Goal: Task Accomplishment & Management: Manage account settings

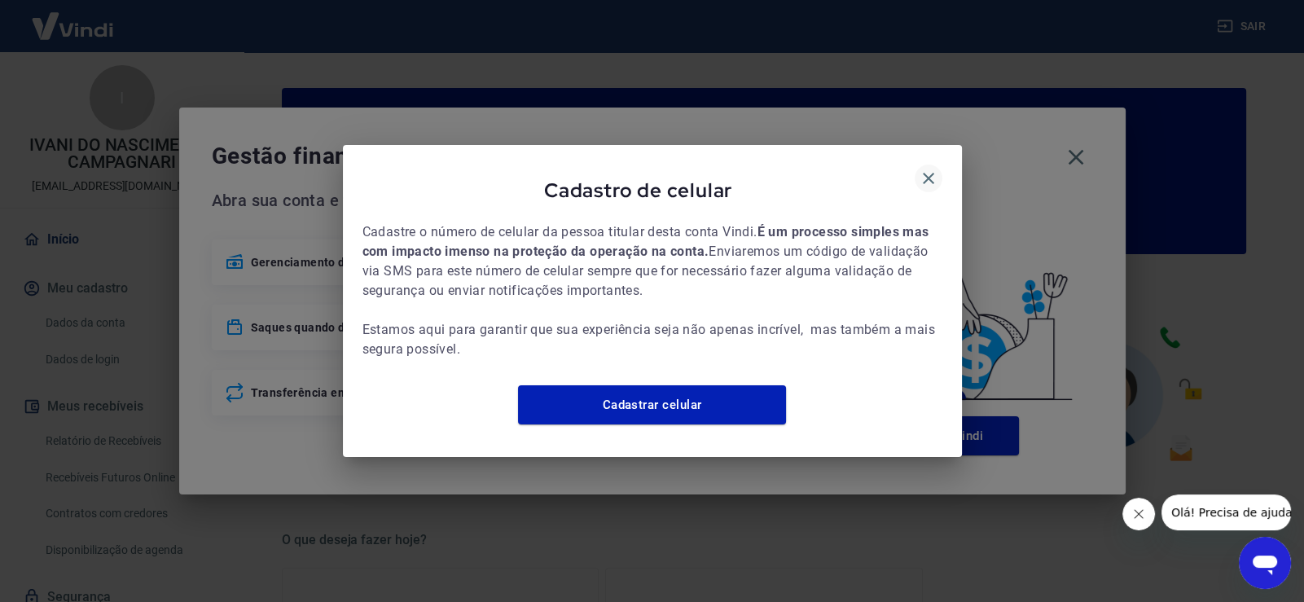
click at [928, 169] on icon "button" at bounding box center [928, 179] width 20 height 20
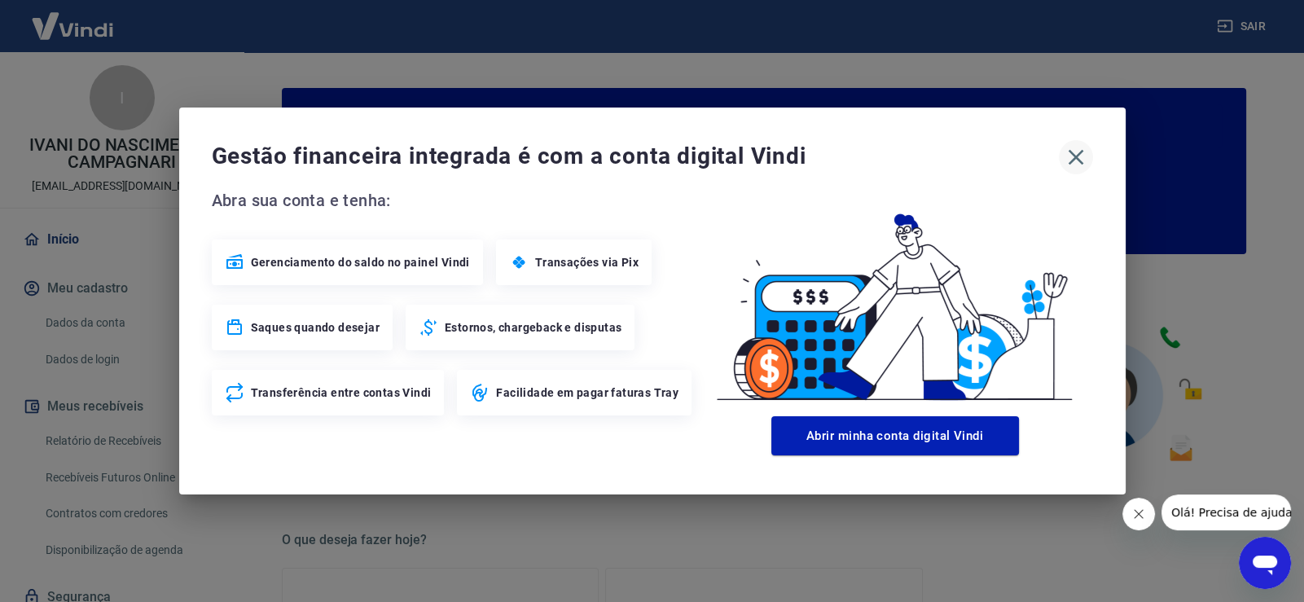
click at [1080, 162] on icon "button" at bounding box center [1074, 157] width 15 height 15
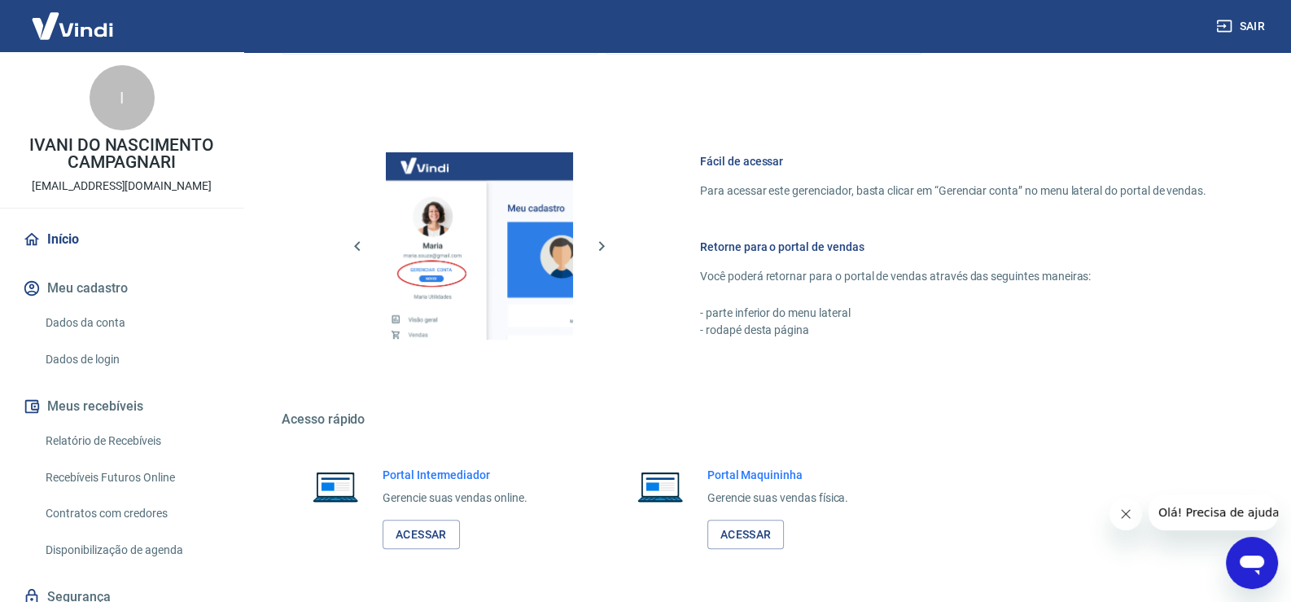
scroll to position [835, 0]
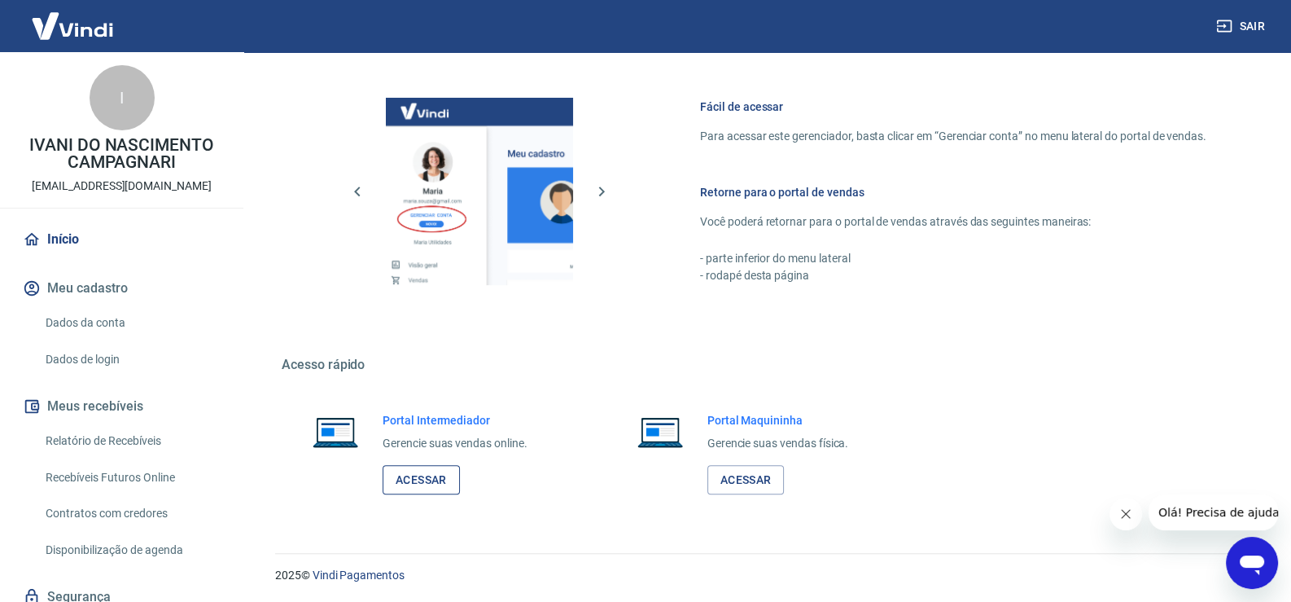
click at [452, 482] on link "Acessar" at bounding box center [421, 480] width 77 height 30
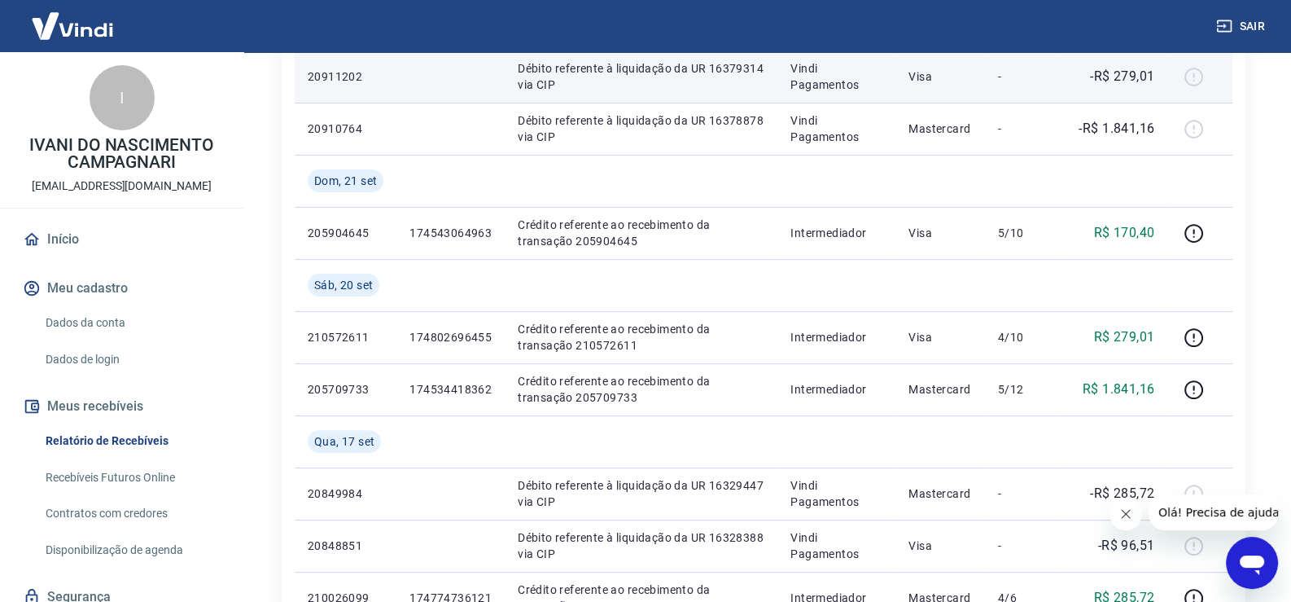
scroll to position [651, 0]
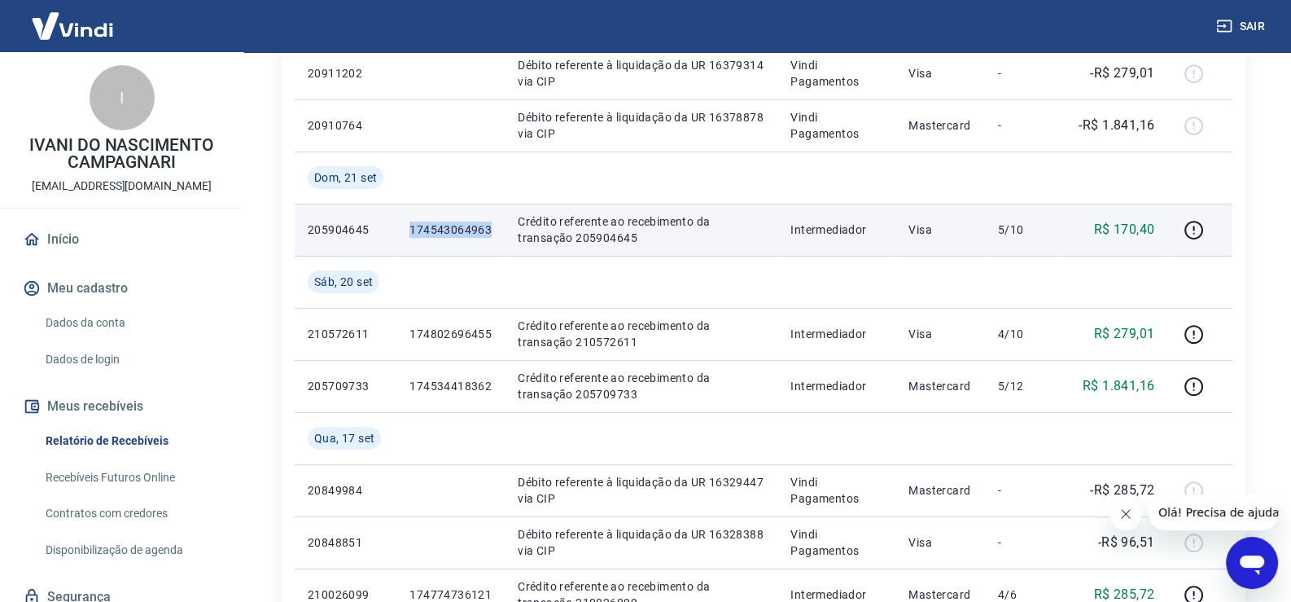
drag, startPoint x: 496, startPoint y: 230, endPoint x: 410, endPoint y: 228, distance: 85.5
click at [410, 228] on td "174543064963" at bounding box center [451, 230] width 108 height 52
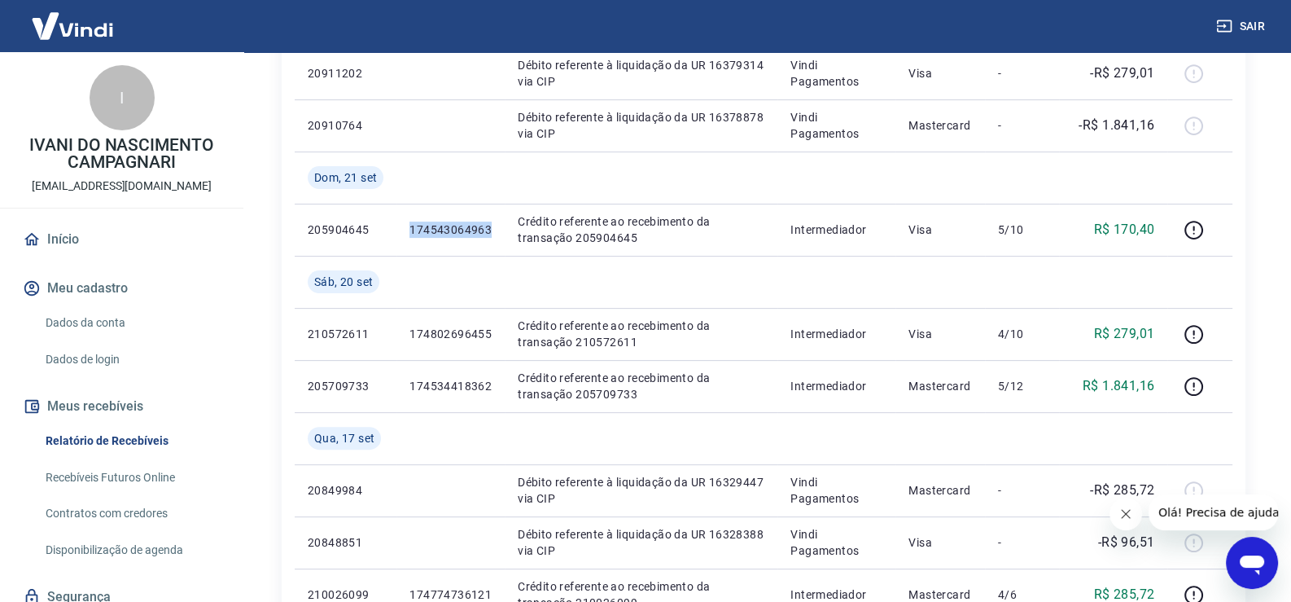
copy p "174543064963"
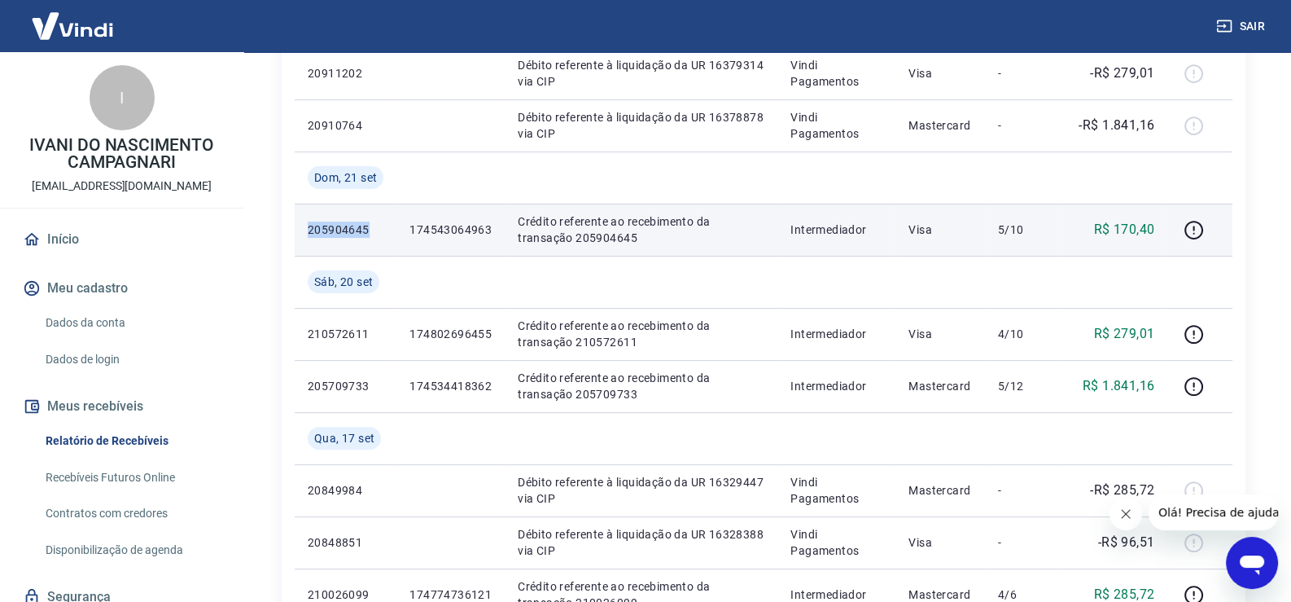
drag, startPoint x: 371, startPoint y: 231, endPoint x: 305, endPoint y: 231, distance: 66.0
click at [305, 231] on td "205904645" at bounding box center [346, 230] width 102 height 52
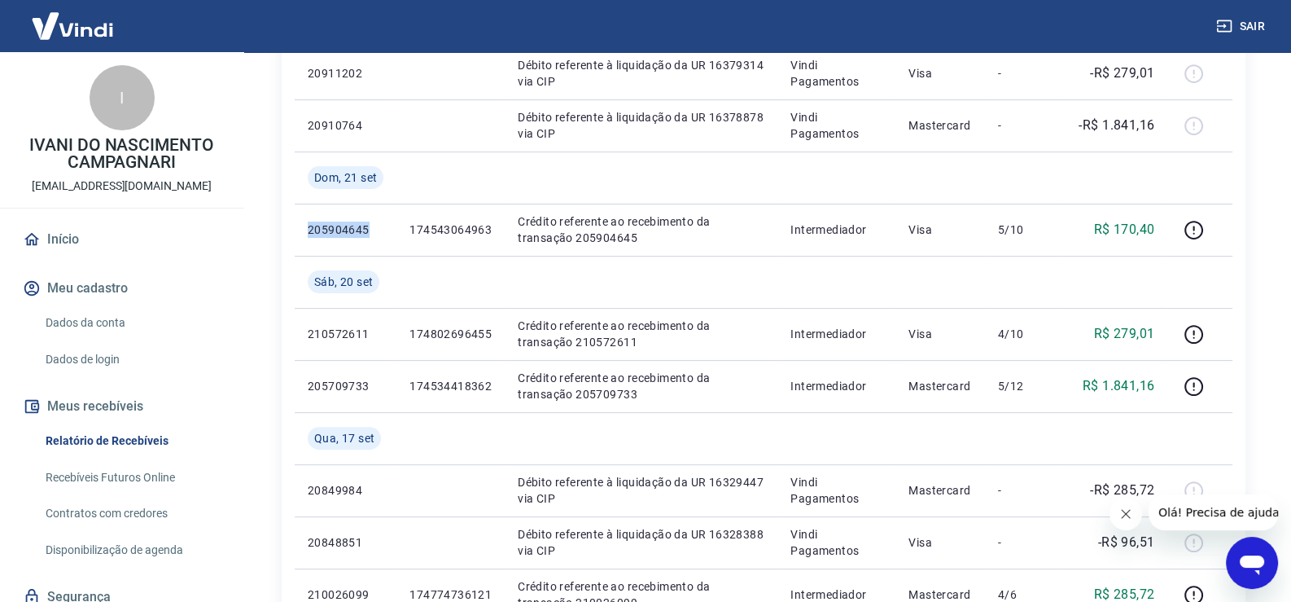
copy p "205904645"
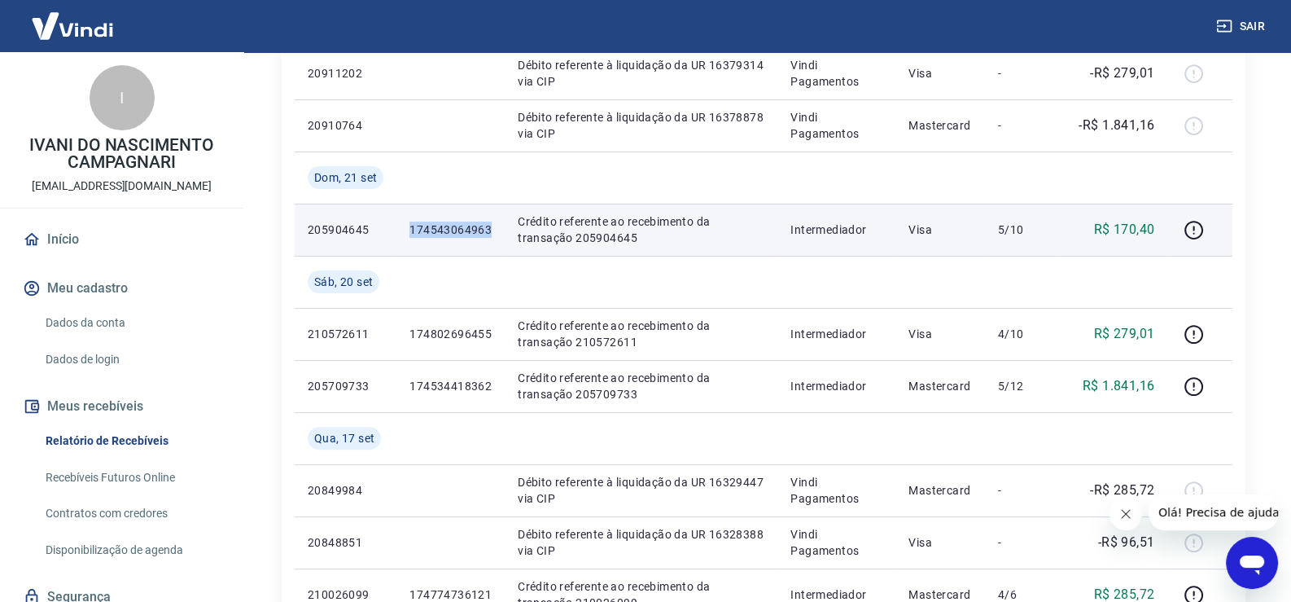
drag, startPoint x: 489, startPoint y: 227, endPoint x: 407, endPoint y: 228, distance: 82.2
click at [407, 228] on td "174543064963" at bounding box center [451, 230] width 108 height 52
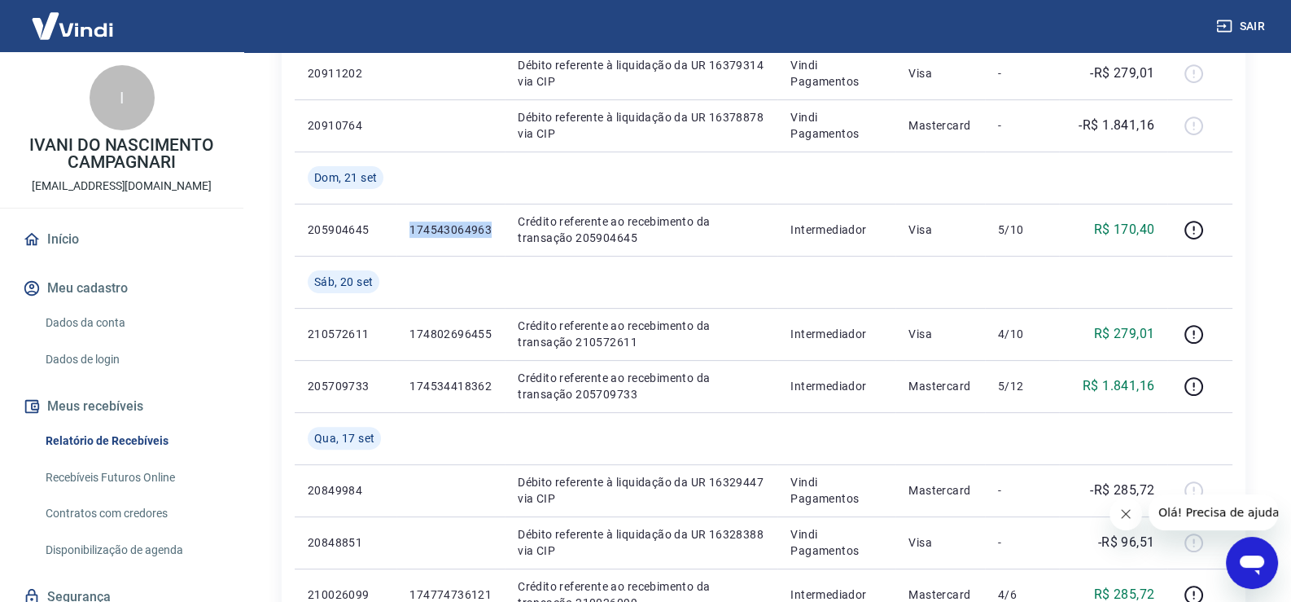
copy p "174543064963"
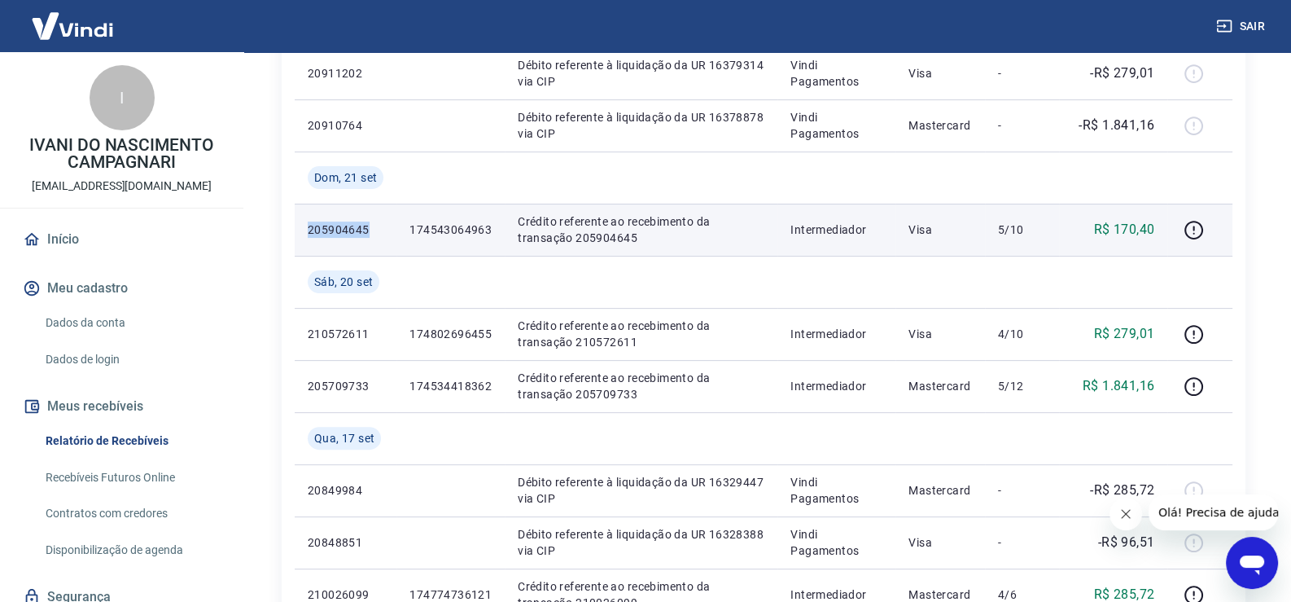
drag, startPoint x: 370, startPoint y: 232, endPoint x: 305, endPoint y: 232, distance: 65.1
click at [305, 232] on td "205904645" at bounding box center [346, 230] width 102 height 52
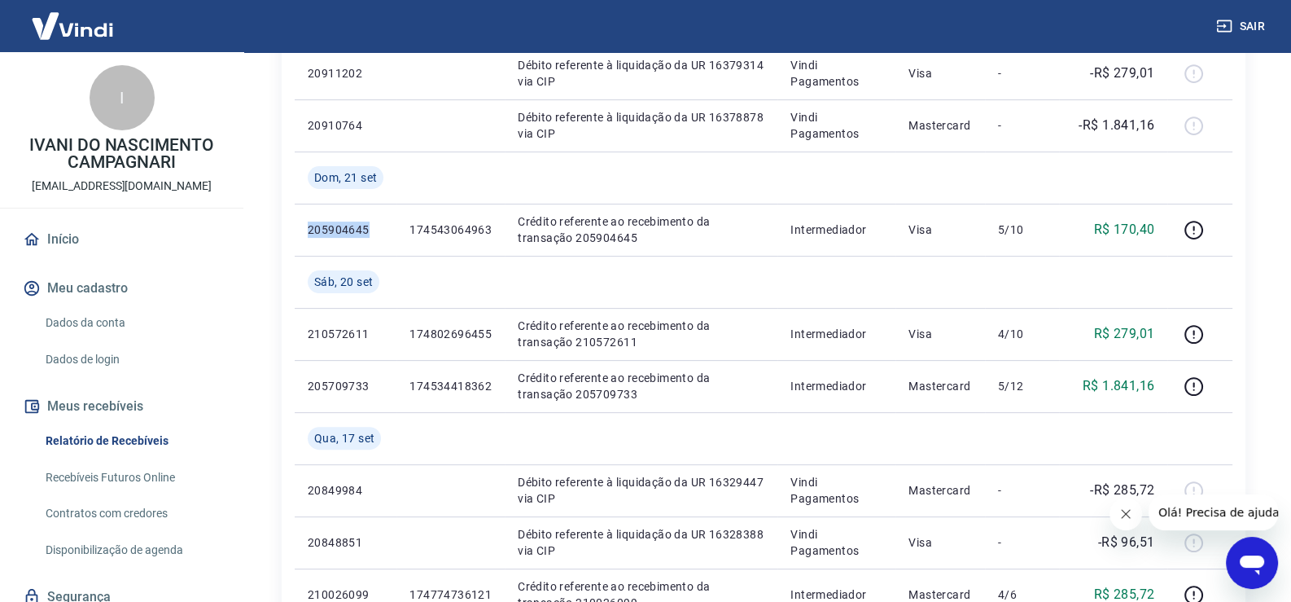
copy p "205904645"
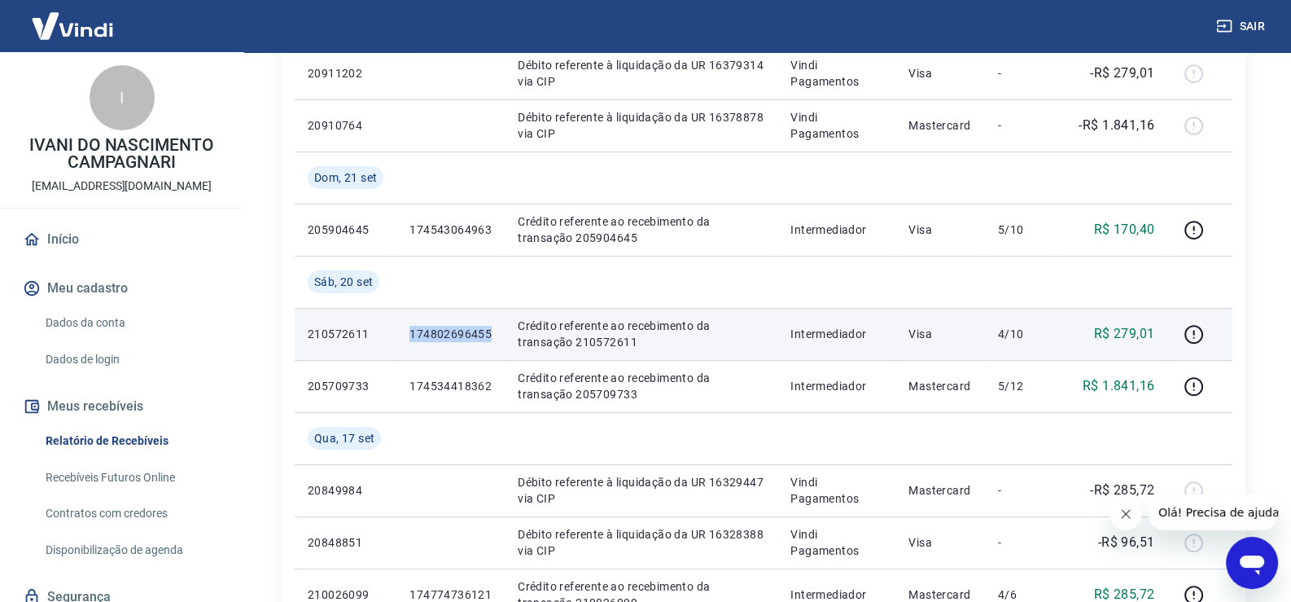
drag, startPoint x: 491, startPoint y: 334, endPoint x: 414, endPoint y: 337, distance: 77.4
click at [414, 337] on p "174802696455" at bounding box center [451, 334] width 82 height 16
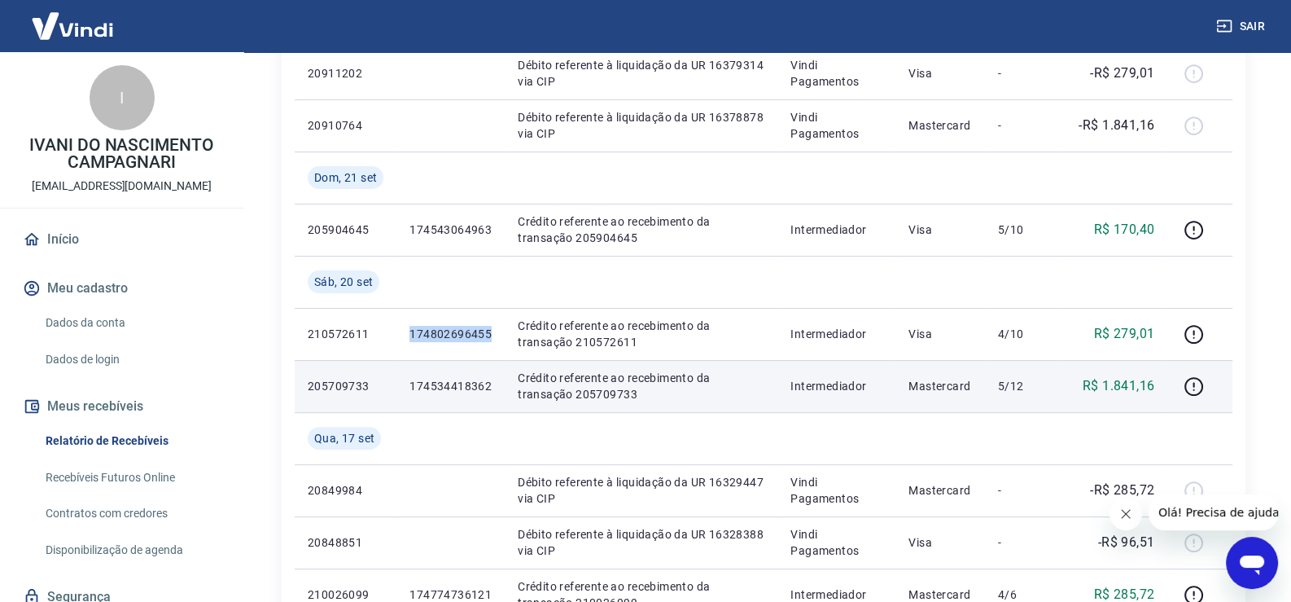
copy p "174802696455"
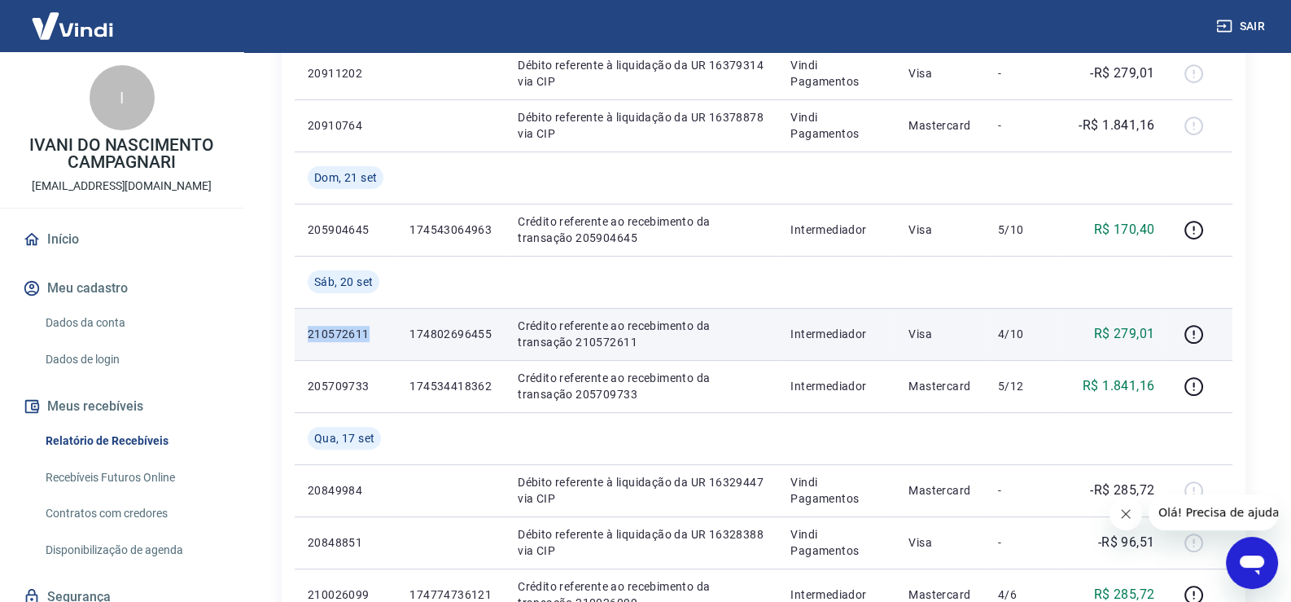
drag, startPoint x: 368, startPoint y: 336, endPoint x: 309, endPoint y: 335, distance: 59.4
click at [309, 335] on p "210572611" at bounding box center [346, 334] width 76 height 16
copy p "210572611"
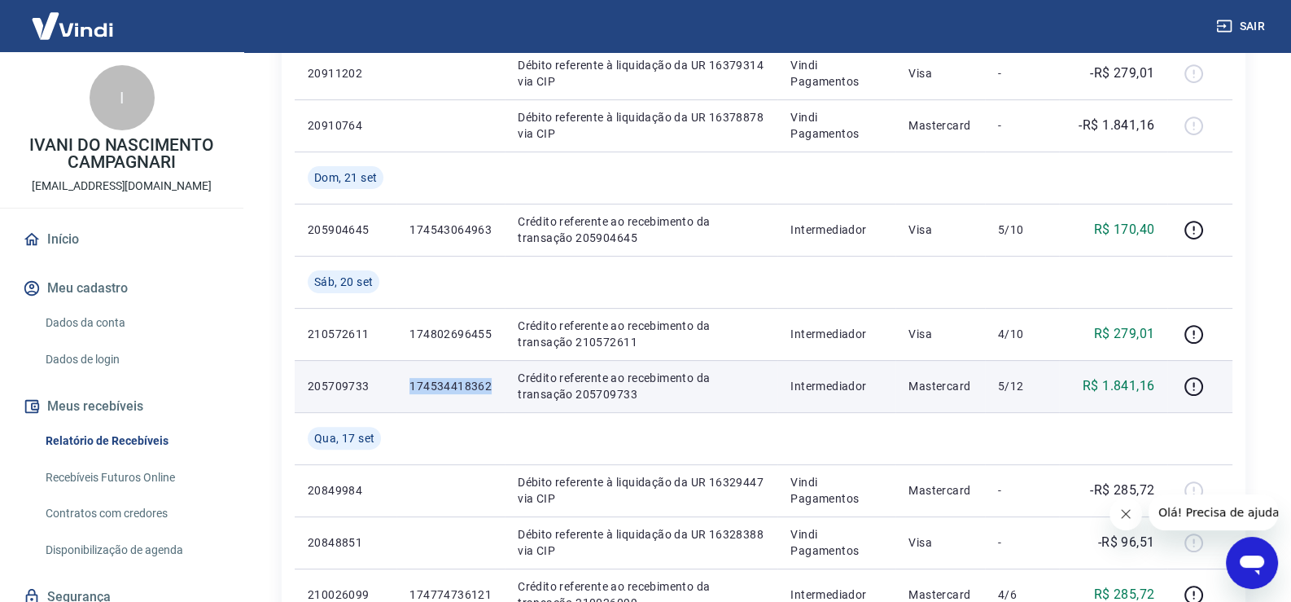
drag, startPoint x: 499, startPoint y: 388, endPoint x: 410, endPoint y: 387, distance: 88.8
click at [410, 387] on td "174534418362" at bounding box center [451, 386] width 108 height 52
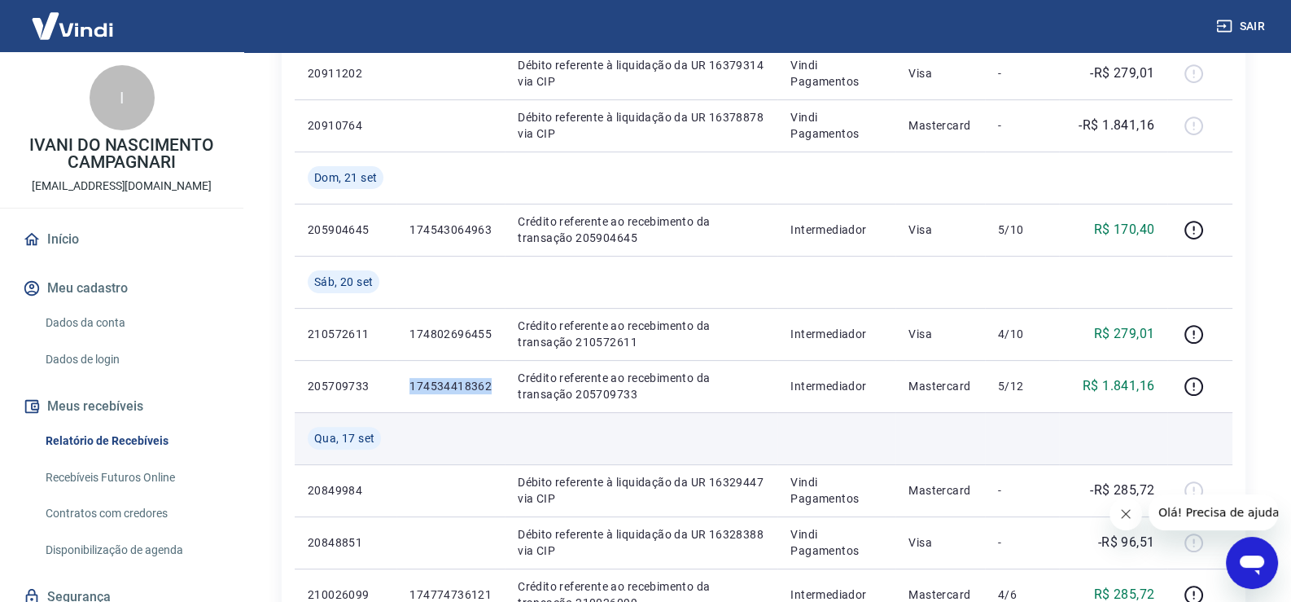
copy p "174534418362"
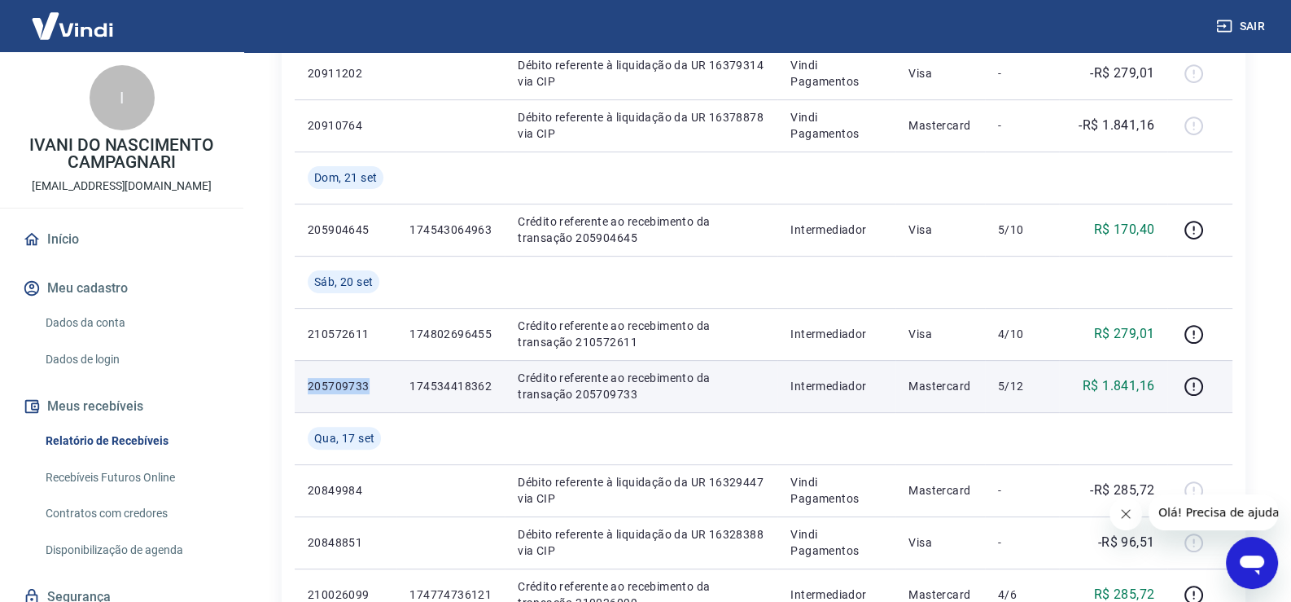
drag, startPoint x: 375, startPoint y: 382, endPoint x: 308, endPoint y: 385, distance: 66.8
click at [308, 385] on p "205709733" at bounding box center [346, 386] width 76 height 16
copy p "205709733"
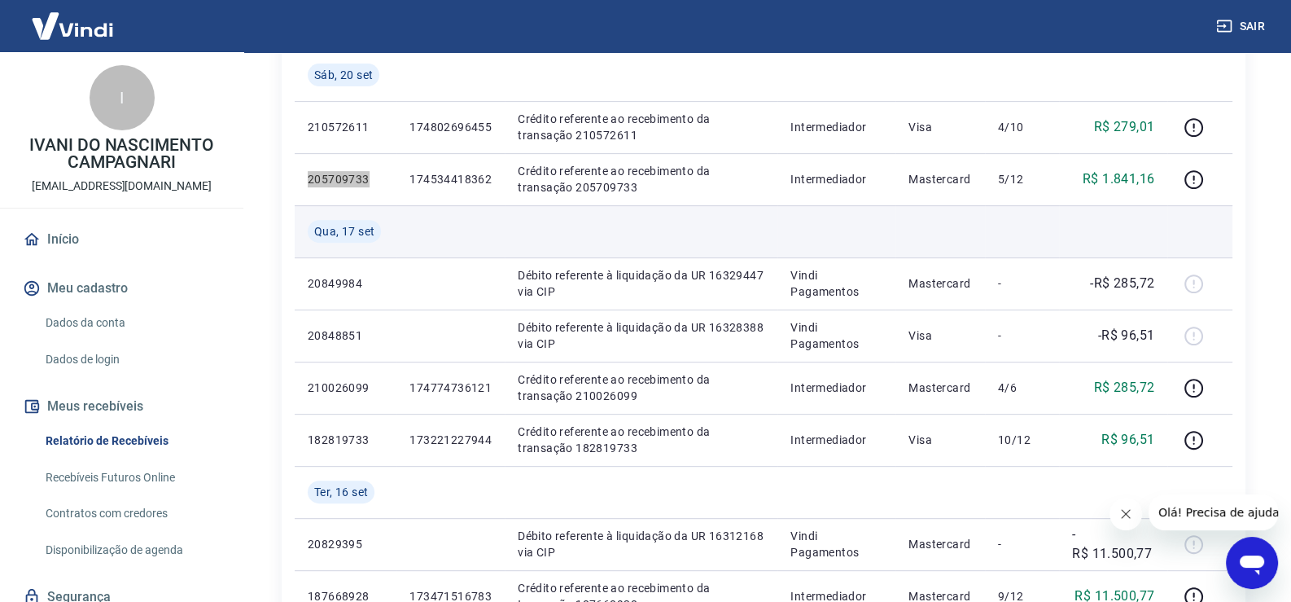
scroll to position [896, 0]
